Goal: Task Accomplishment & Management: Use online tool/utility

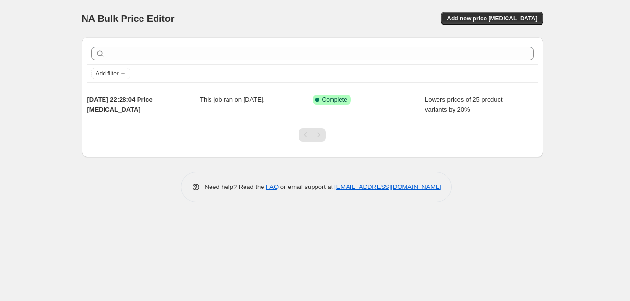
click at [483, 26] on div "NA Bulk Price Editor. This page is ready NA Bulk Price Editor Add new price [ME…" at bounding box center [313, 18] width 462 height 37
click at [480, 15] on span "Add new price [MEDICAL_DATA]" at bounding box center [492, 19] width 90 height 8
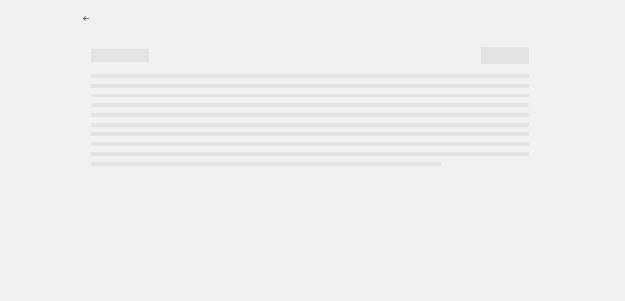
select select "percentage"
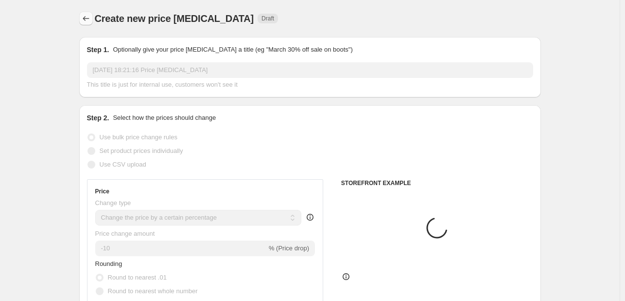
click at [87, 17] on icon "Price change jobs" at bounding box center [86, 18] width 6 height 5
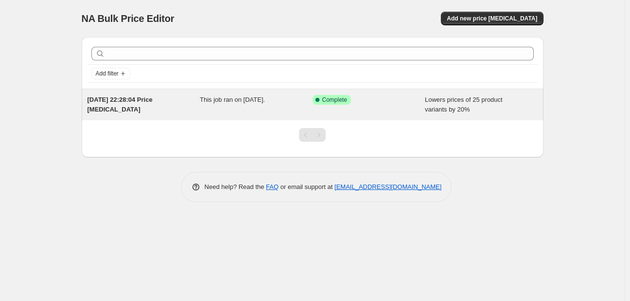
click at [270, 109] on div "This job ran on [DATE]." at bounding box center [256, 104] width 113 height 19
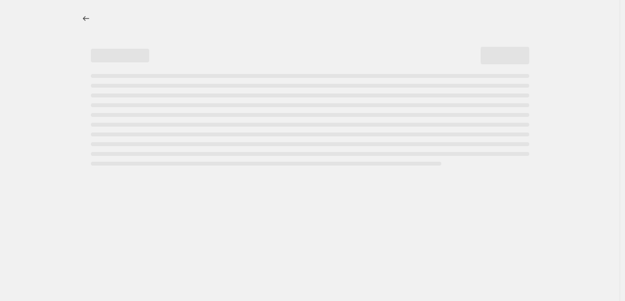
select select "percentage"
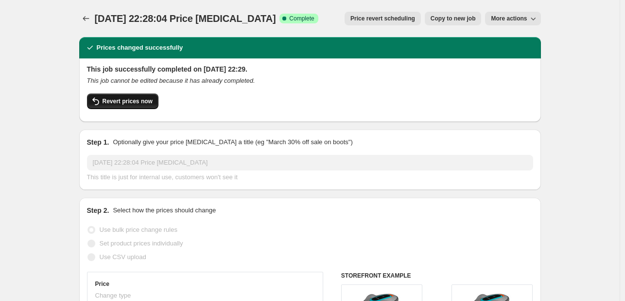
click at [136, 105] on span "Revert prices now" at bounding box center [128, 101] width 50 height 8
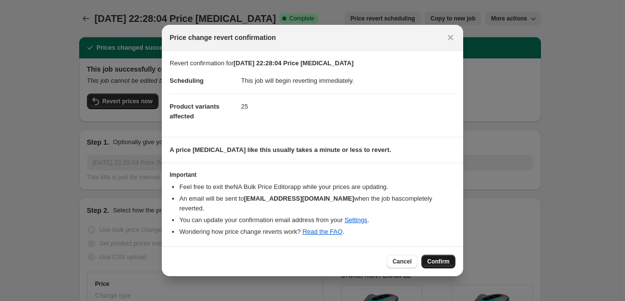
click at [438, 262] on button "Confirm" at bounding box center [439, 261] width 34 height 14
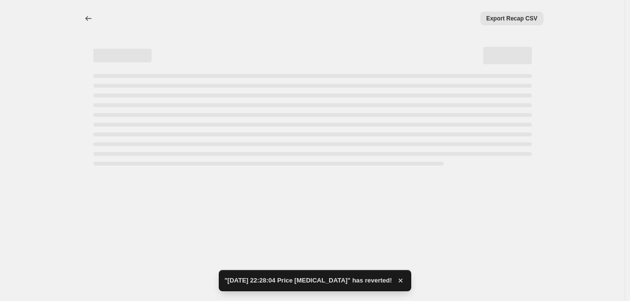
select select "percentage"
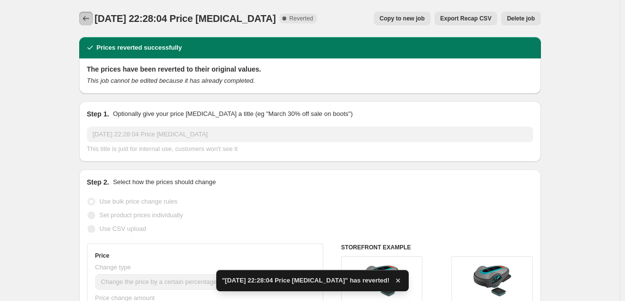
click at [89, 17] on icon "Price change jobs" at bounding box center [86, 19] width 10 height 10
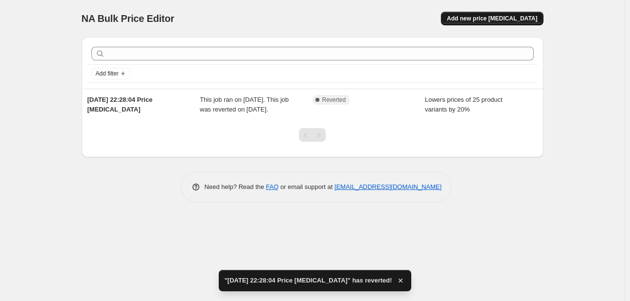
click at [515, 21] on span "Add new price [MEDICAL_DATA]" at bounding box center [492, 19] width 90 height 8
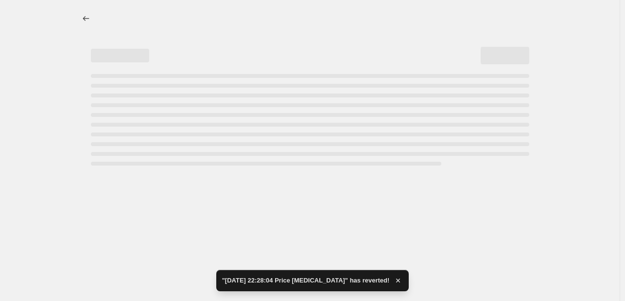
select select "percentage"
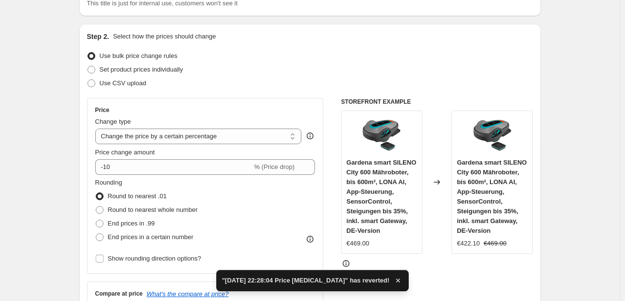
scroll to position [97, 0]
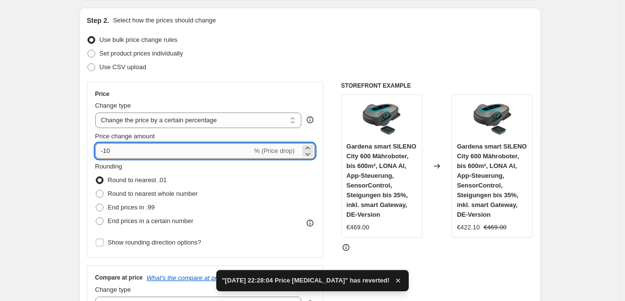
click at [185, 150] on input "-10" at bounding box center [173, 151] width 157 height 16
type input "-1"
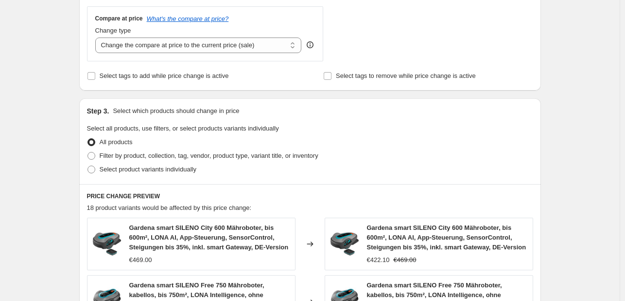
scroll to position [64, 0]
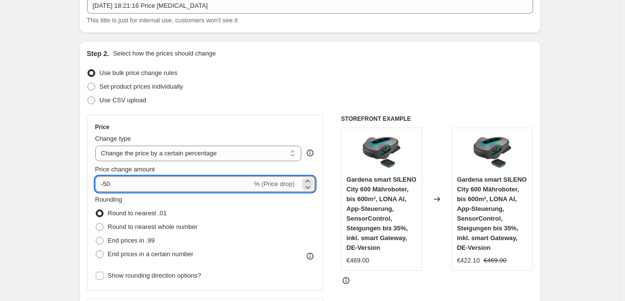
click at [121, 187] on input "-50" at bounding box center [173, 184] width 157 height 16
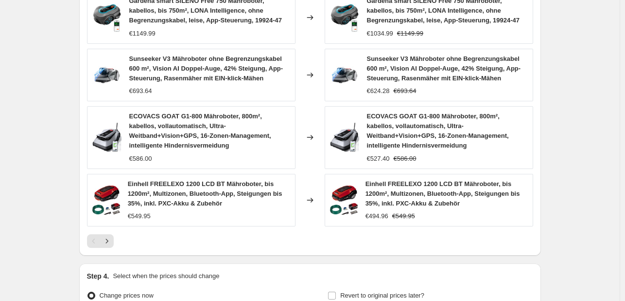
scroll to position [745, 0]
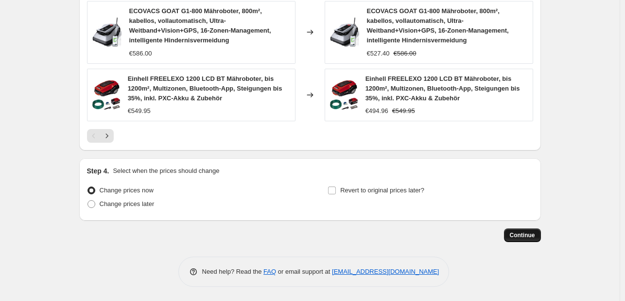
type input "-55"
click at [527, 232] on span "Continue" at bounding box center [522, 235] width 25 height 8
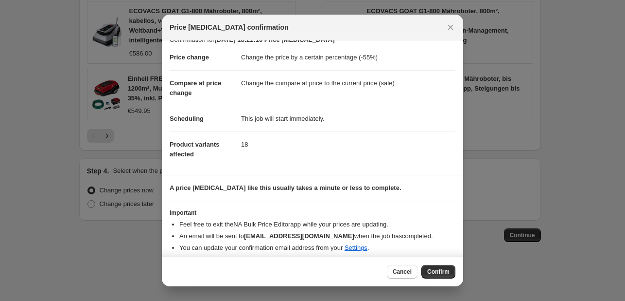
scroll to position [18, 0]
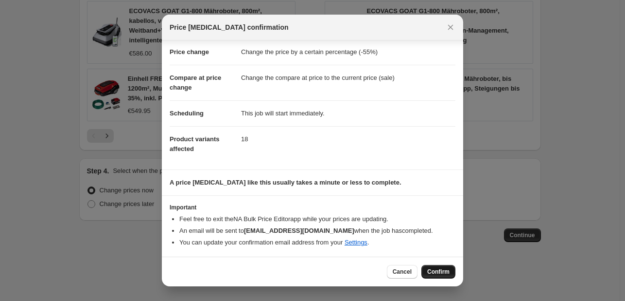
click at [442, 272] on span "Confirm" at bounding box center [439, 272] width 22 height 8
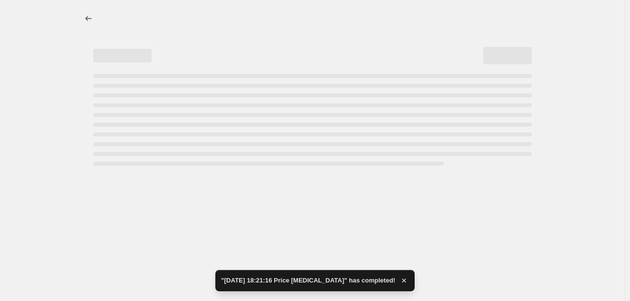
select select "percentage"
